Goal: Task Accomplishment & Management: Manage account settings

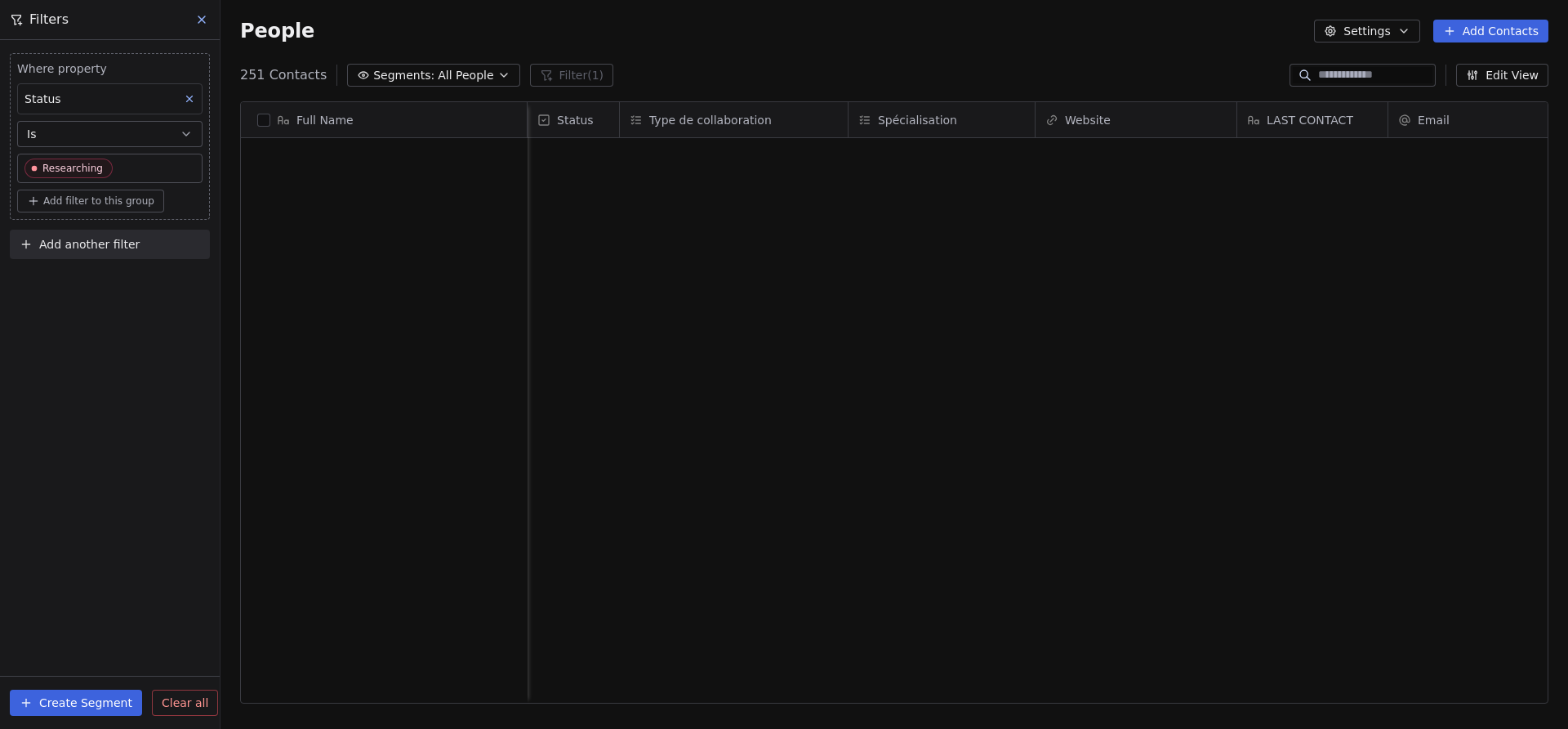
scroll to position [641, 1348]
